Goal: Information Seeking & Learning: Learn about a topic

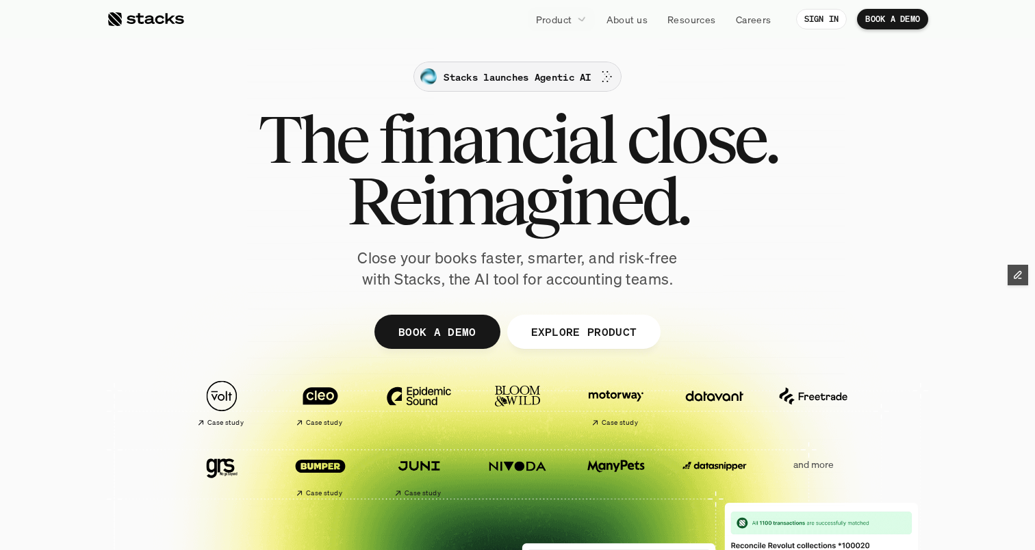
click at [511, 77] on p "Stacks launches Agentic AI" at bounding box center [517, 77] width 147 height 14
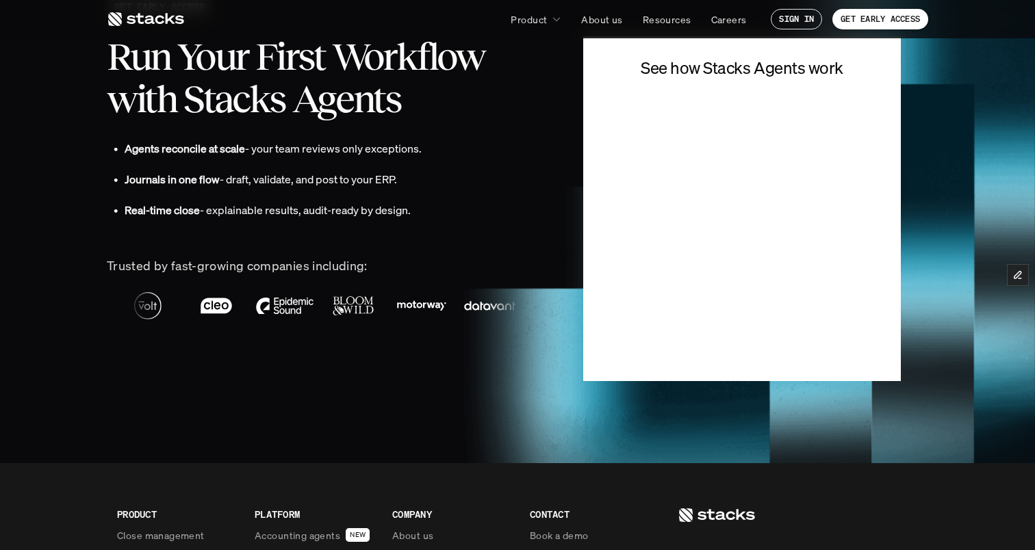
scroll to position [3048, 0]
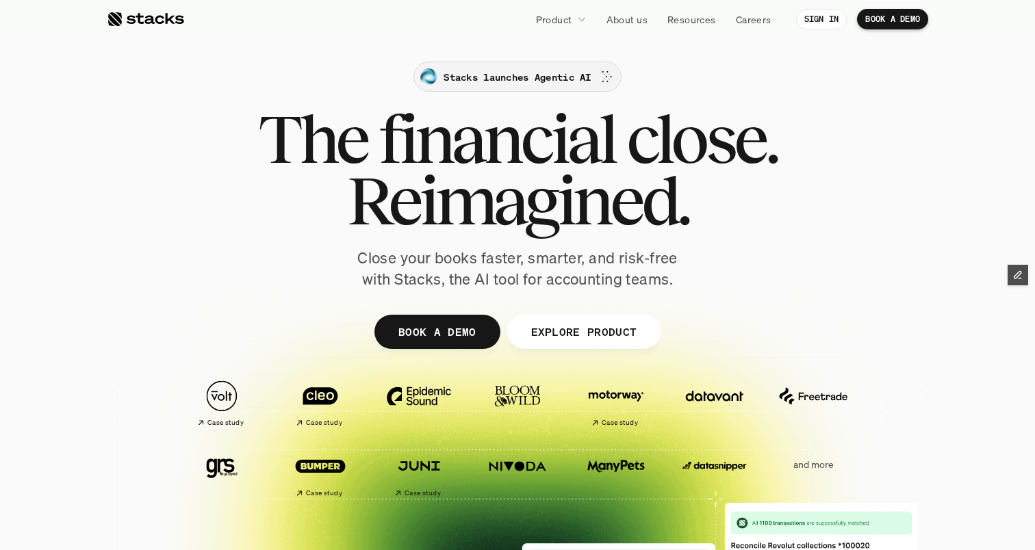
click at [463, 67] on div at bounding box center [425, 73] width 449 height 449
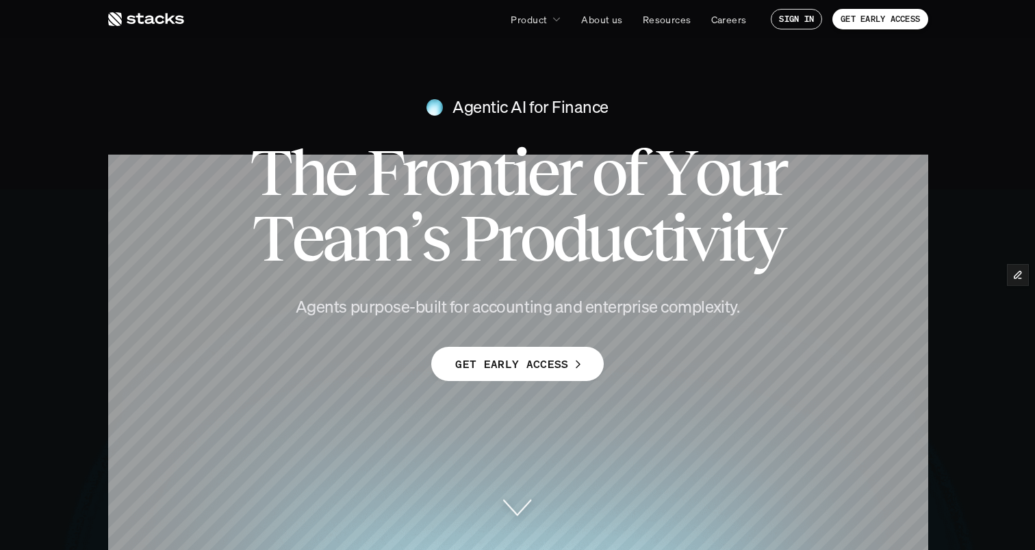
click at [163, 20] on icon at bounding box center [145, 19] width 77 height 16
